Goal: Communication & Community: Participate in discussion

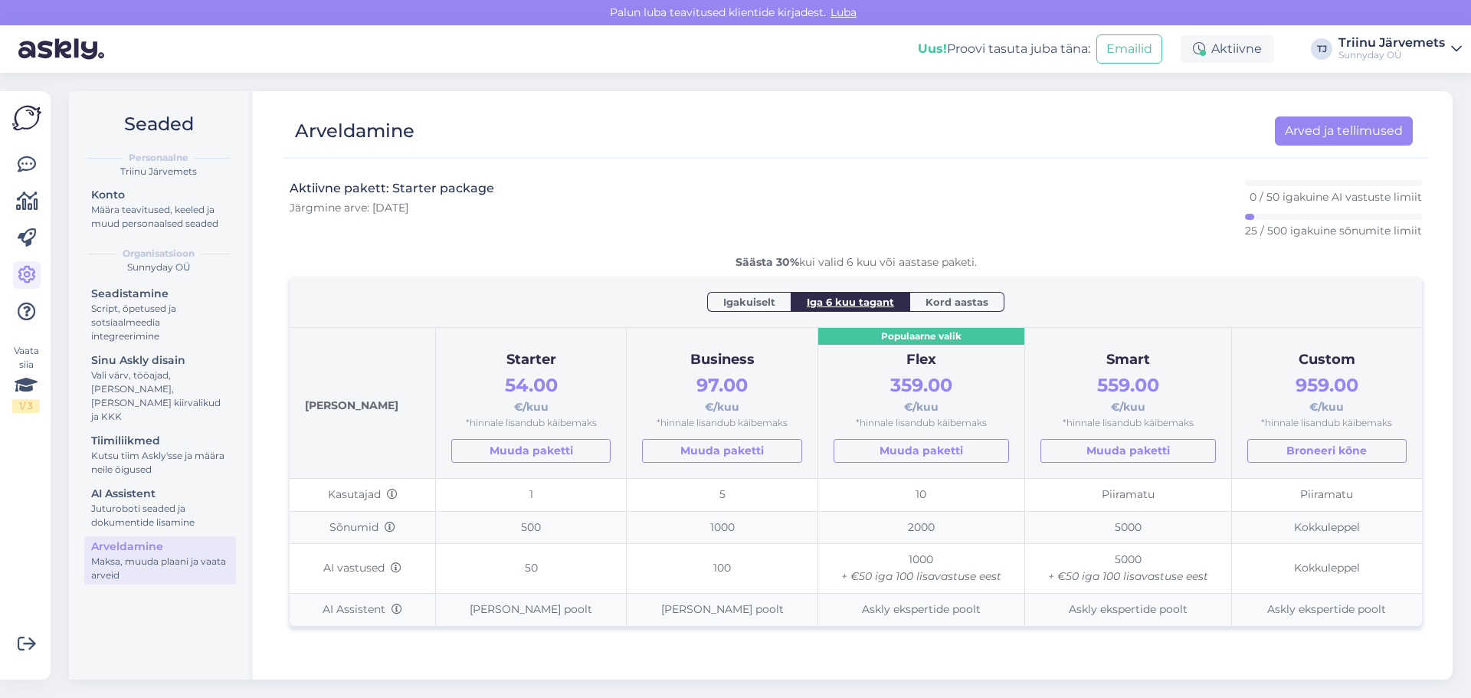
click at [47, 40] on img at bounding box center [61, 48] width 86 height 47
click at [21, 126] on img at bounding box center [26, 117] width 29 height 29
click at [34, 169] on icon at bounding box center [27, 164] width 18 height 18
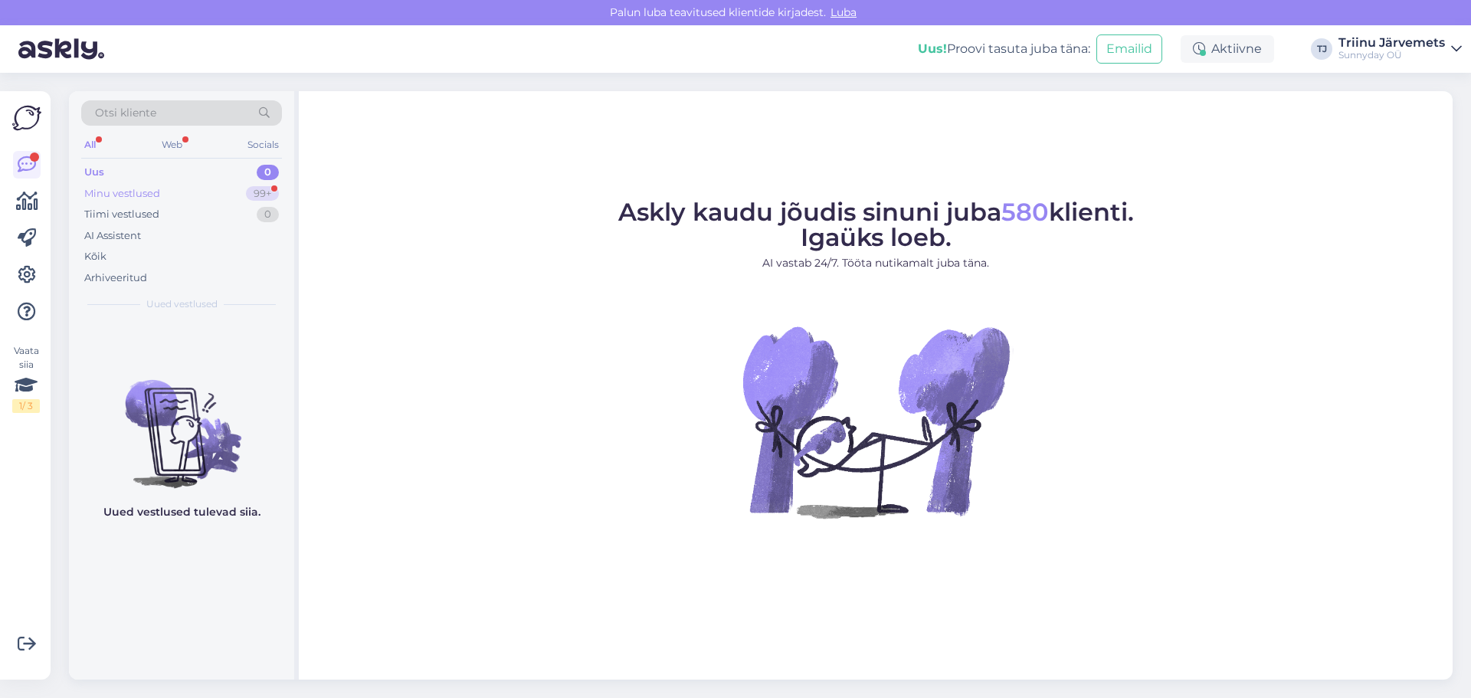
click at [113, 191] on div "Minu vestlused" at bounding box center [122, 193] width 76 height 15
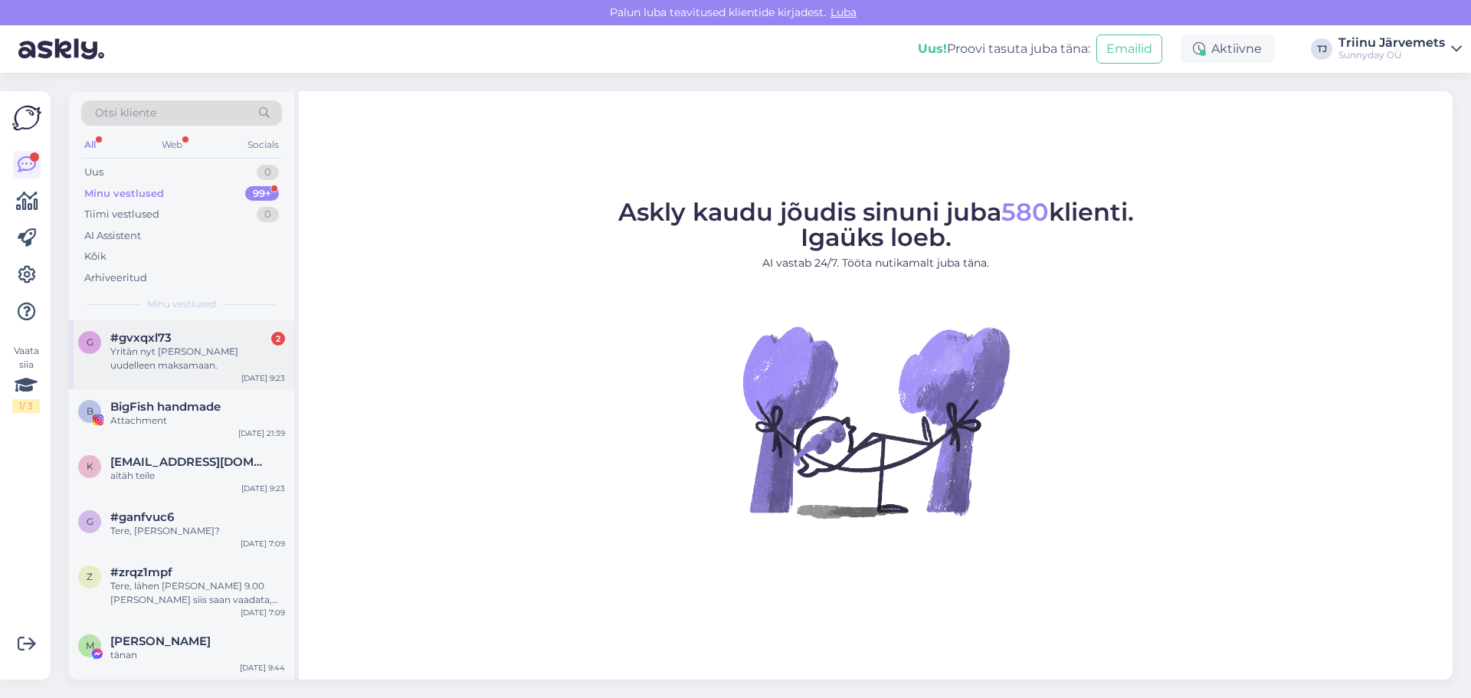
click at [190, 369] on div "Yritän nyt mennä uudelleen maksamaan." at bounding box center [197, 359] width 175 height 28
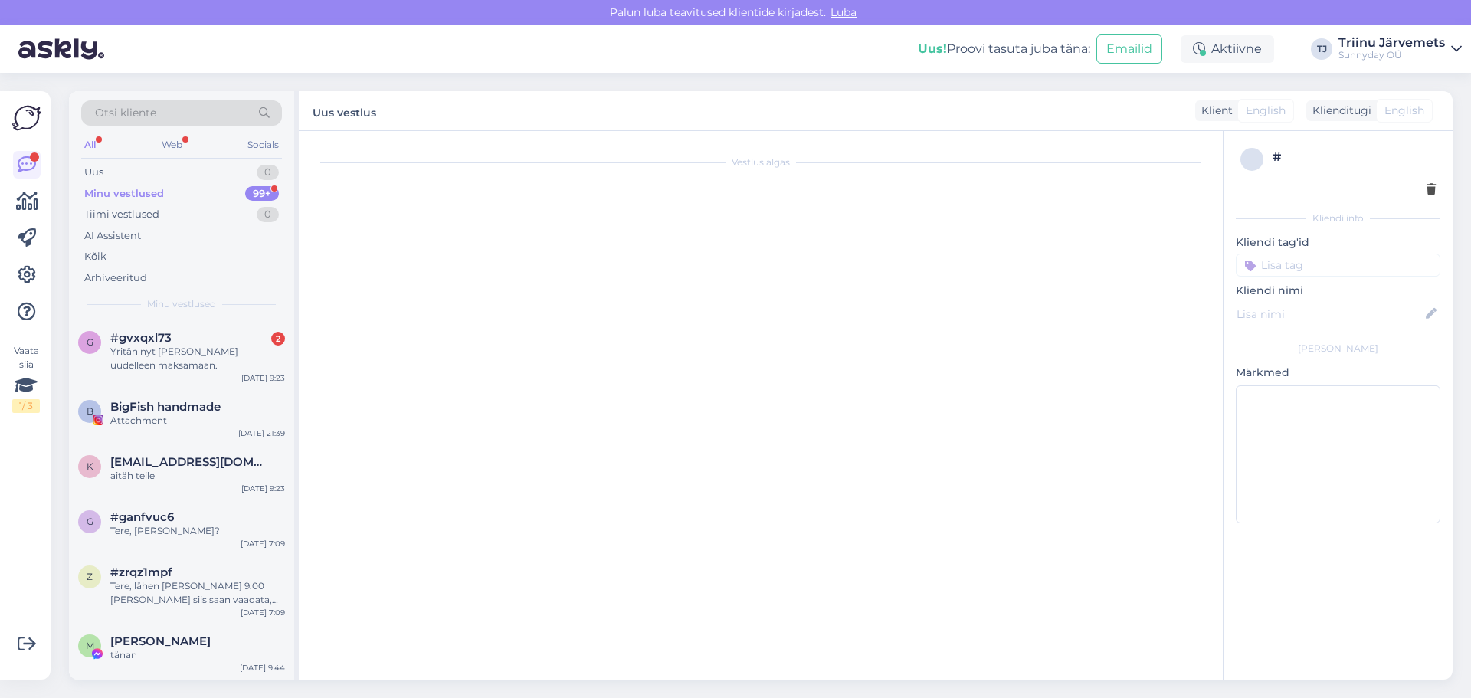
scroll to position [1418, 0]
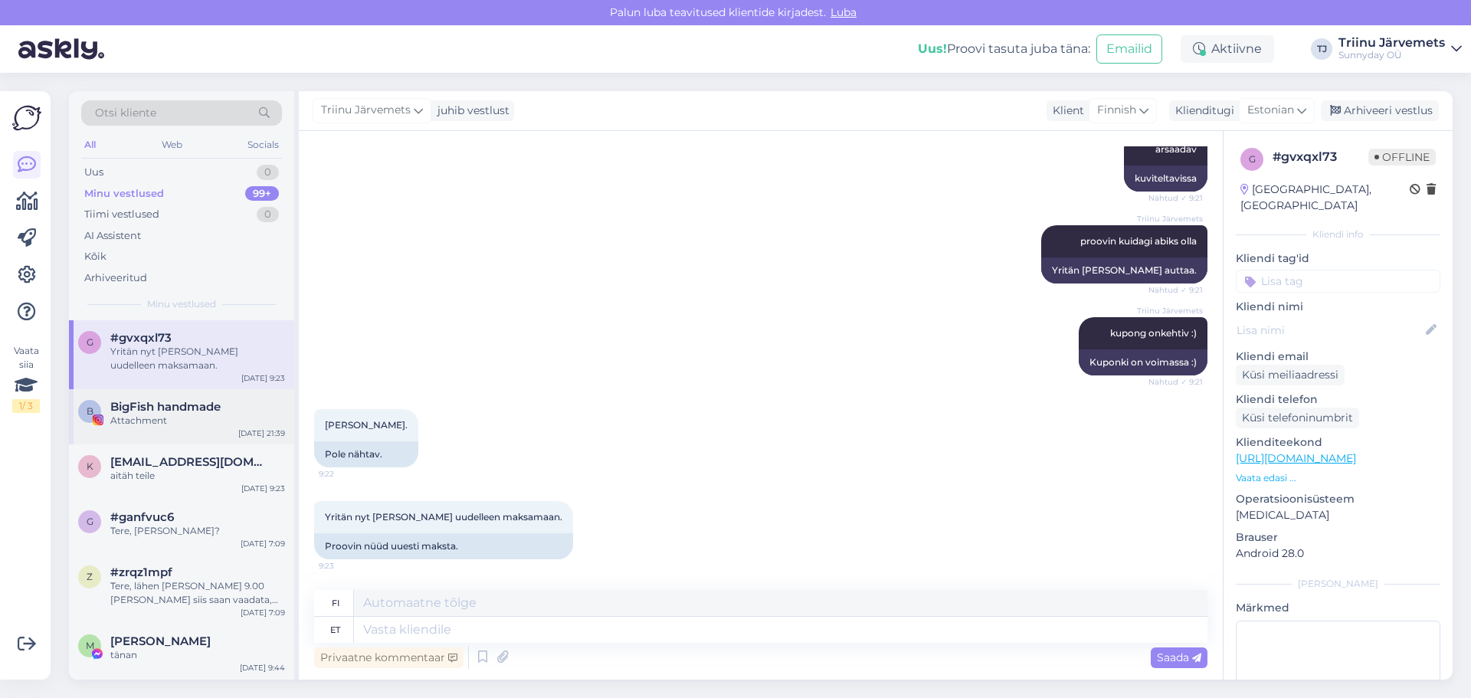
click at [149, 408] on span "BigFish handmade" at bounding box center [165, 407] width 110 height 14
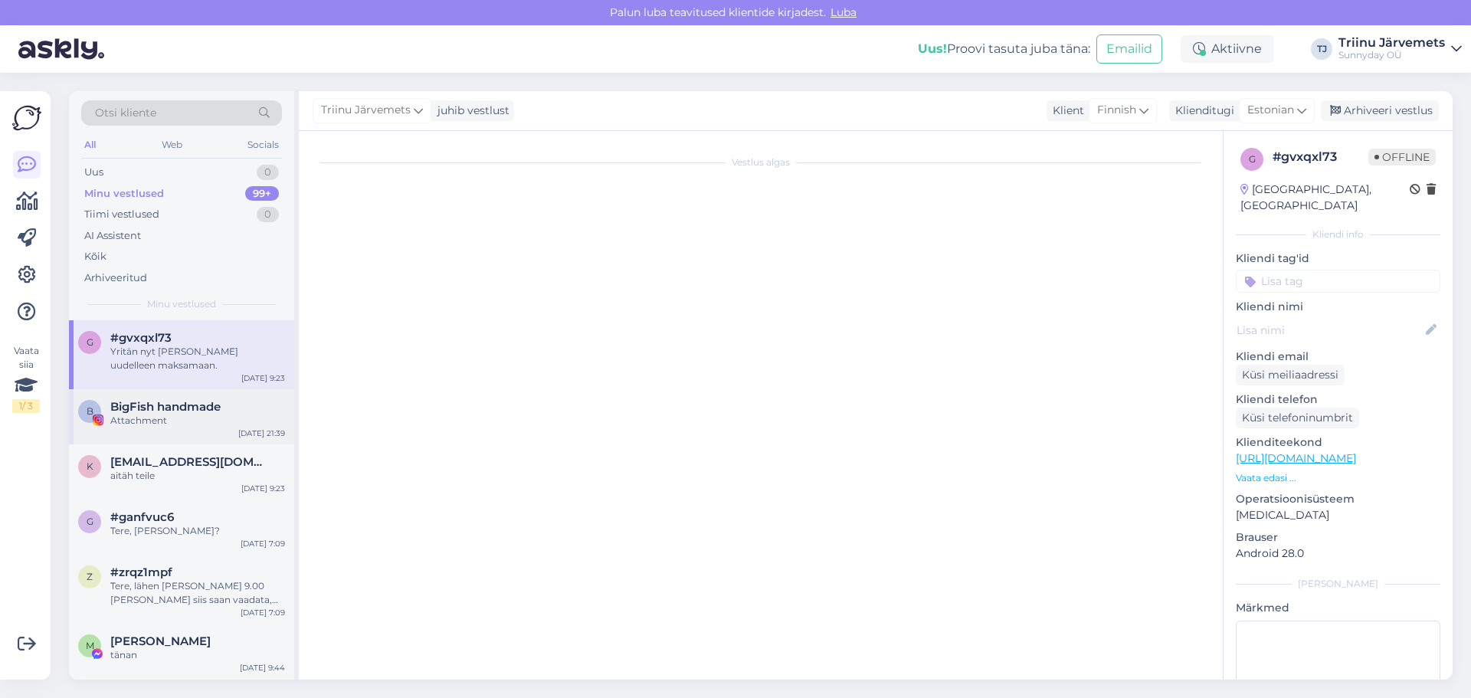
scroll to position [0, 0]
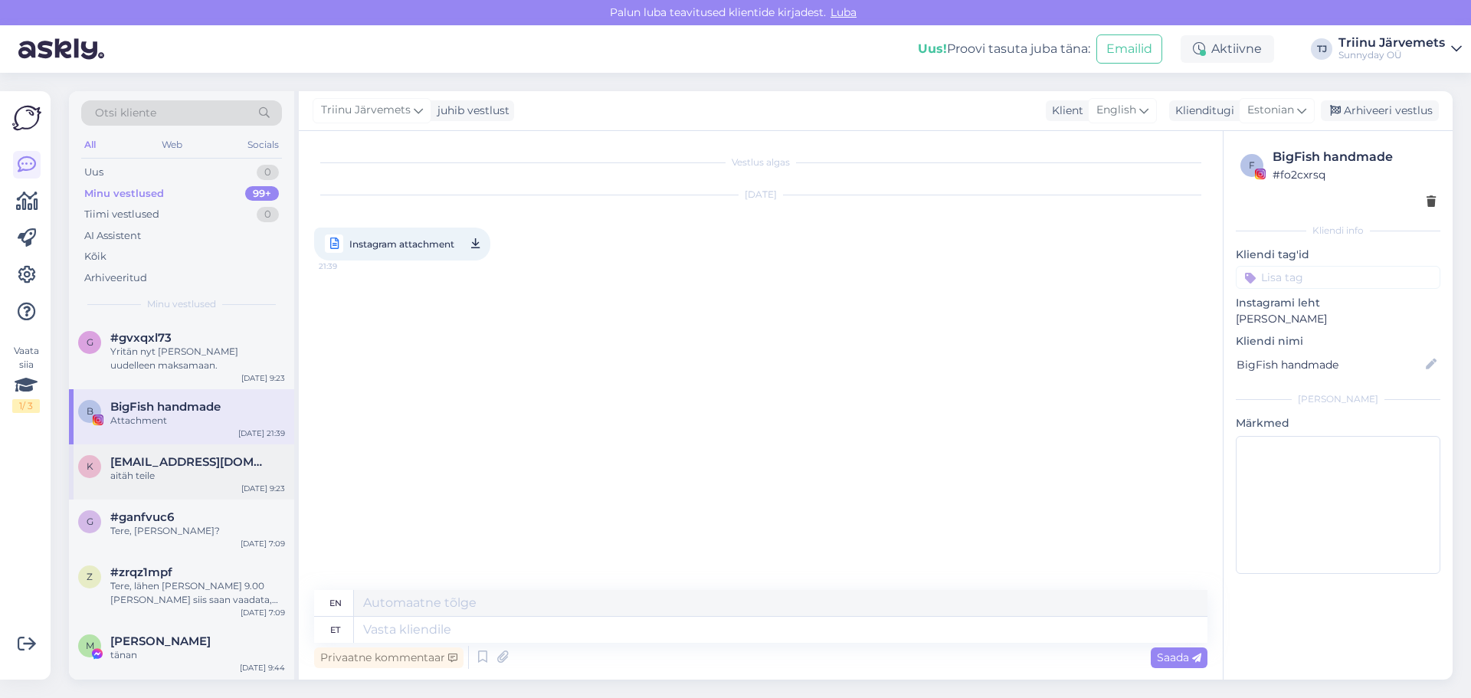
click at [155, 466] on span "kauksifd@gmail.com" at bounding box center [189, 462] width 159 height 14
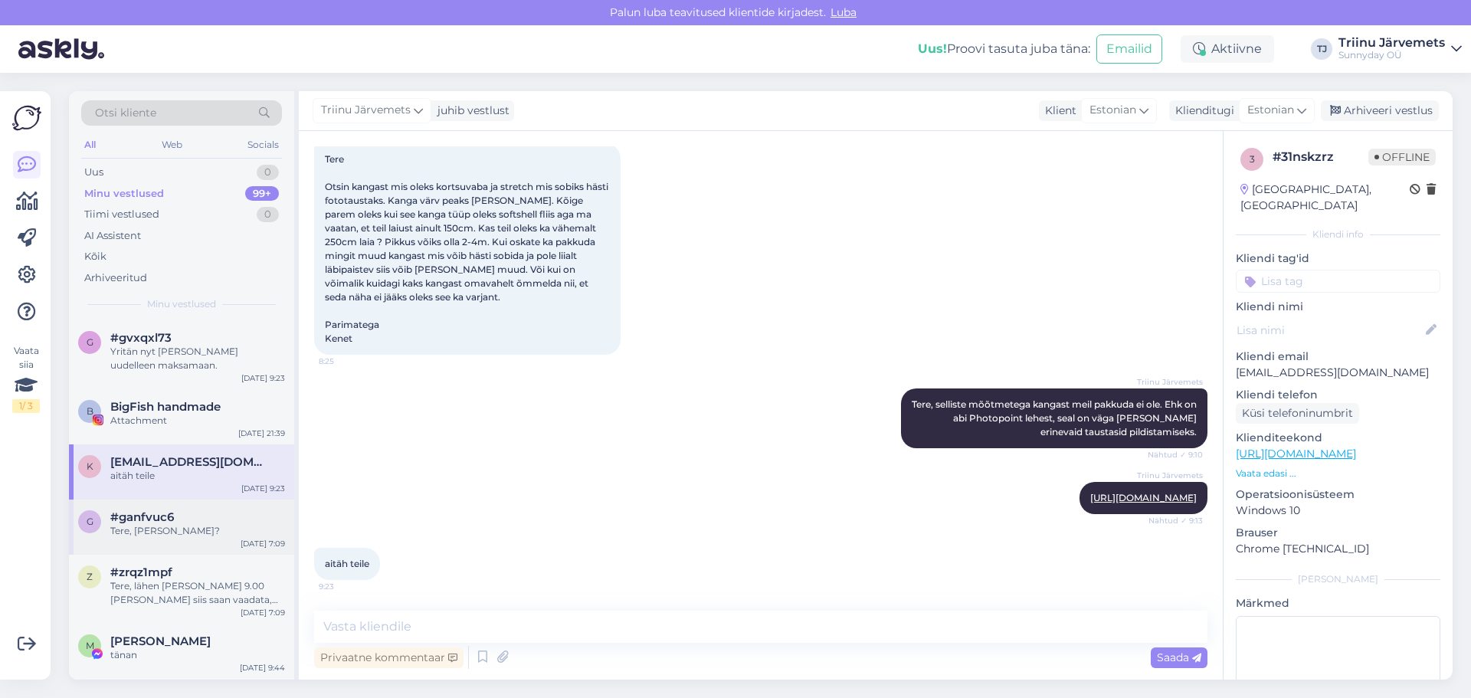
click at [165, 533] on div "Tere, milline kangas?" at bounding box center [197, 531] width 175 height 14
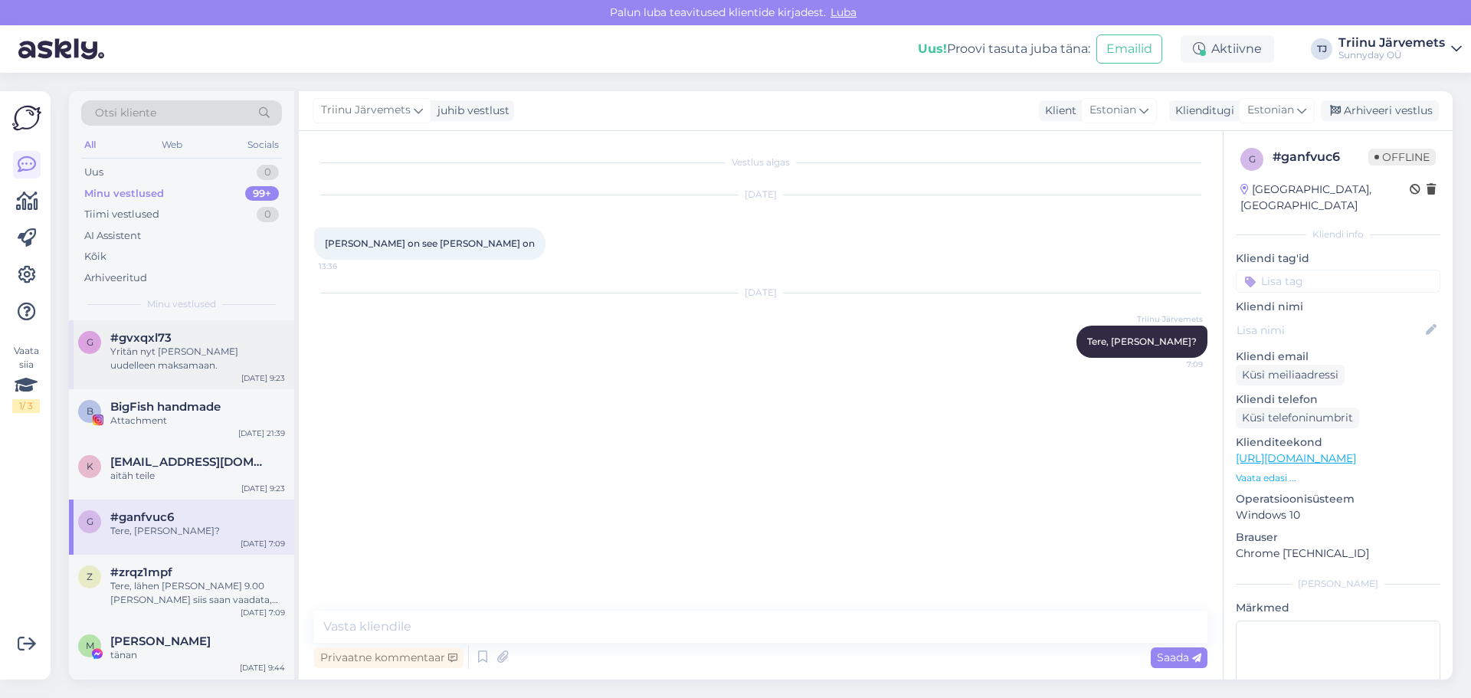
click at [163, 353] on div "Yritän nyt mennä uudelleen maksamaan." at bounding box center [197, 359] width 175 height 28
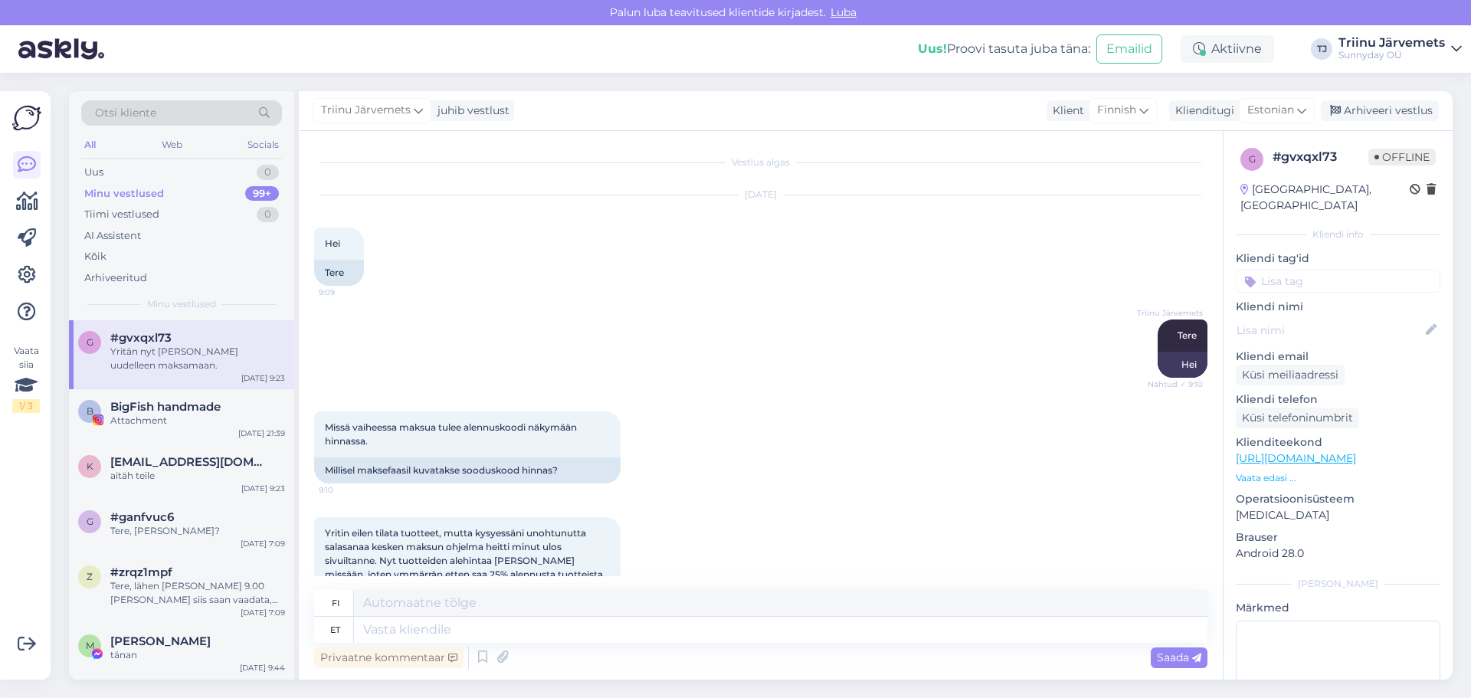
scroll to position [1418, 0]
